Goal: Information Seeking & Learning: Learn about a topic

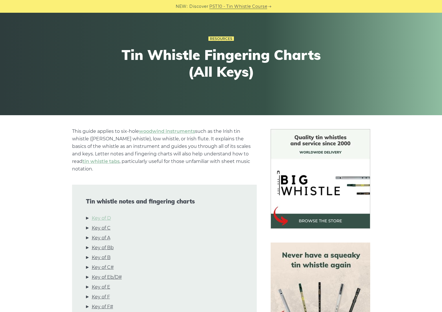
click at [94, 214] on link "Key of D" at bounding box center [101, 218] width 19 height 8
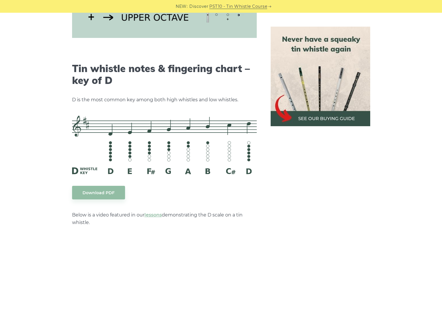
scroll to position [872, 0]
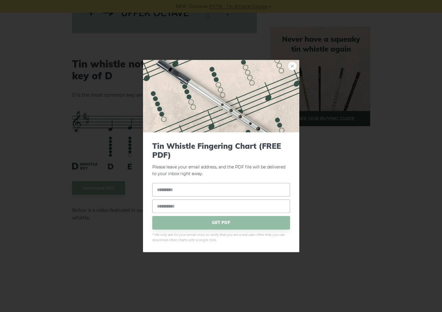
click at [292, 66] on link "×" at bounding box center [292, 66] width 9 height 9
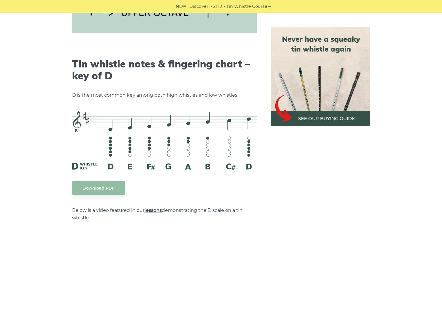
click at [154, 207] on link "lessons" at bounding box center [152, 209] width 17 height 5
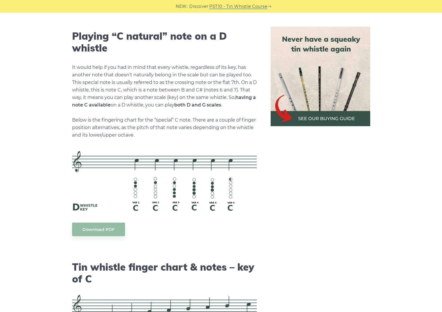
scroll to position [1242, 0]
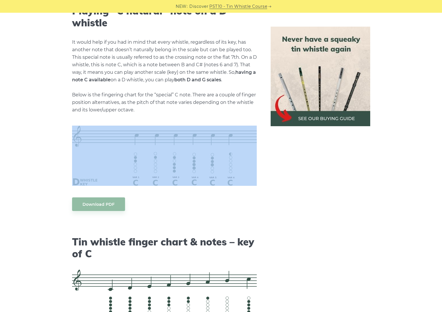
drag, startPoint x: 241, startPoint y: 179, endPoint x: 109, endPoint y: 153, distance: 134.4
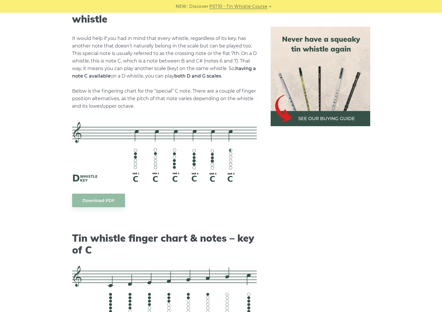
scroll to position [1124, 0]
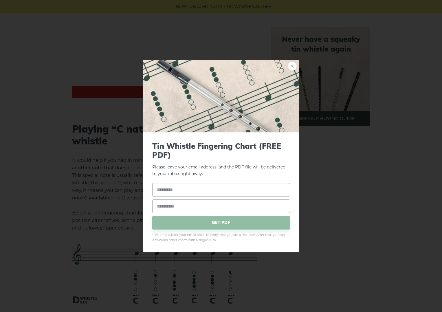
click at [293, 63] on link "×" at bounding box center [292, 66] width 9 height 9
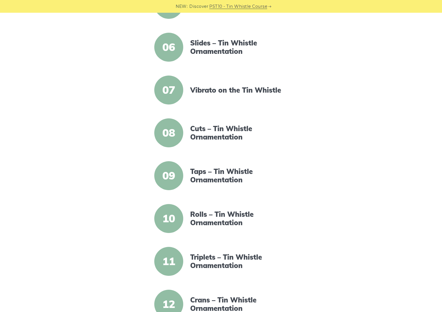
scroll to position [337, 0]
